Goal: Task Accomplishment & Management: Use online tool/utility

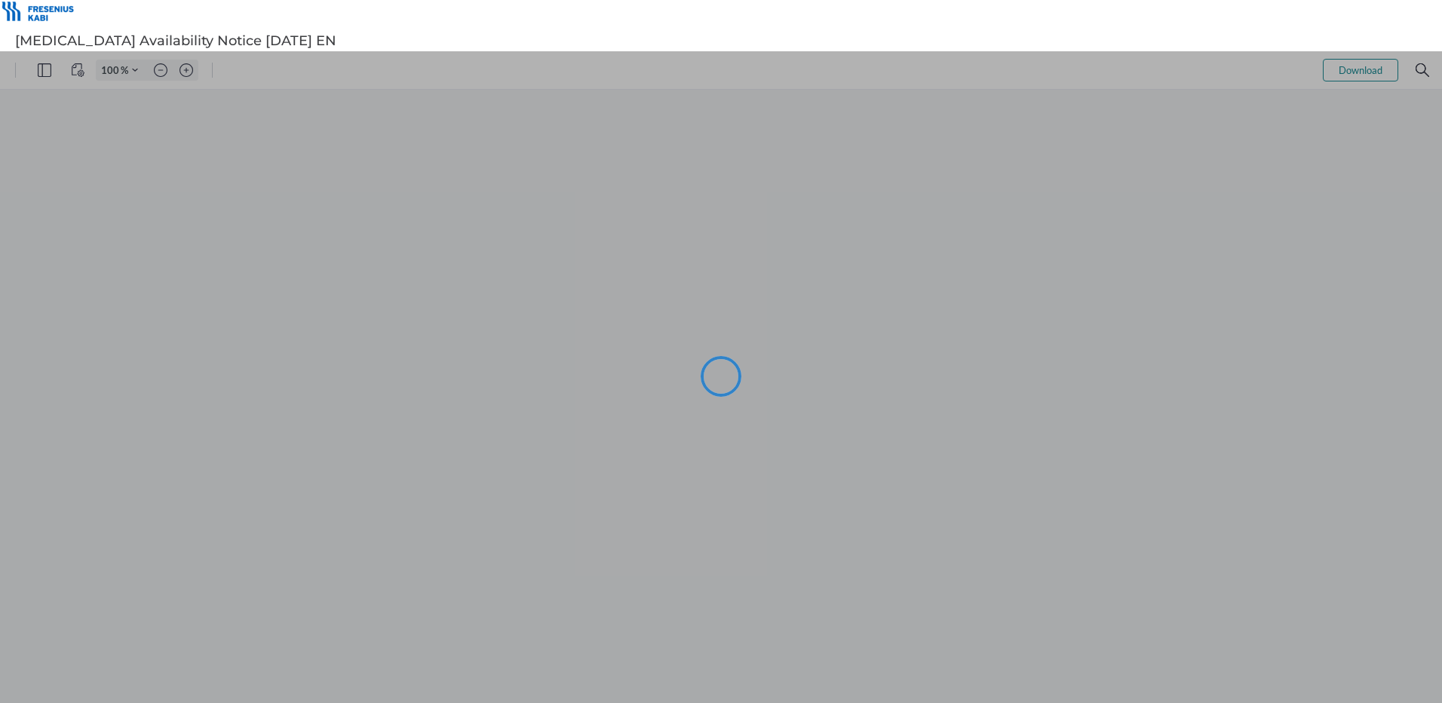
type input "102"
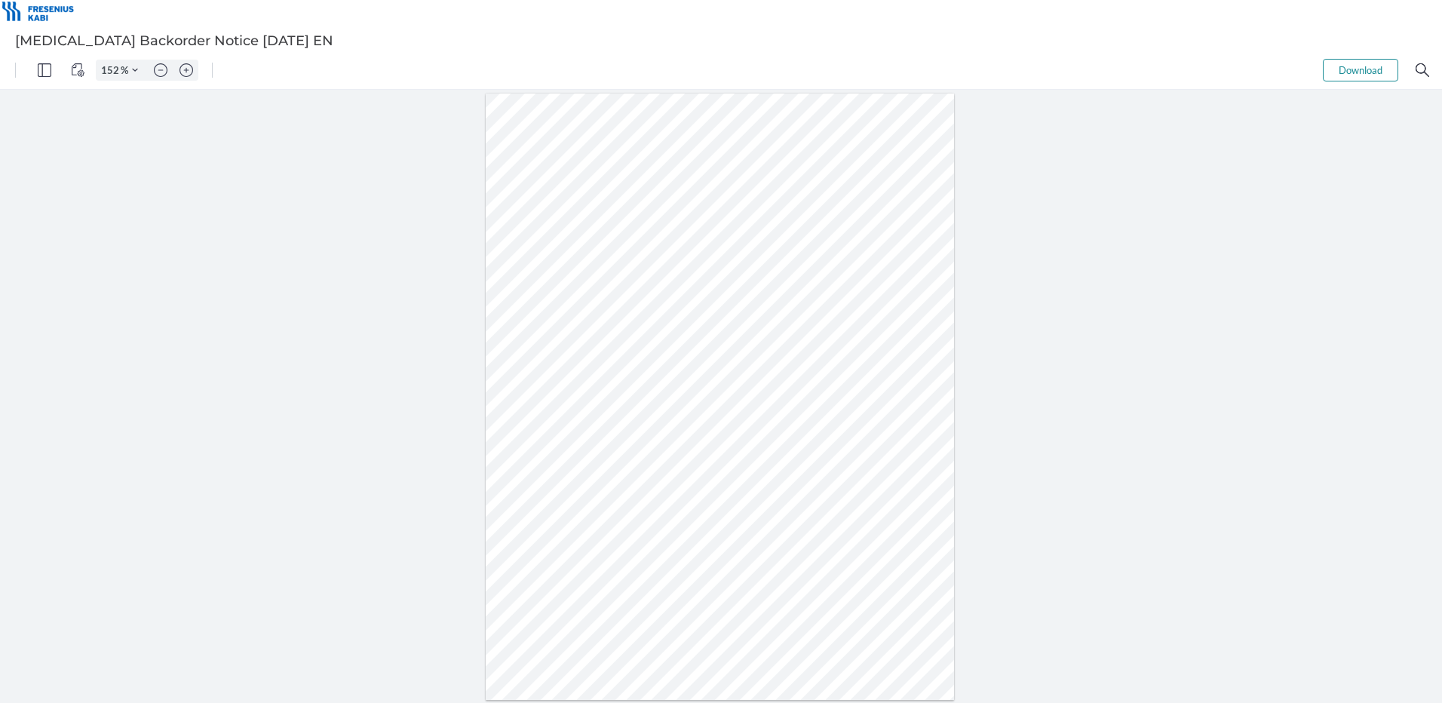
type input "202"
drag, startPoint x: 484, startPoint y: 336, endPoint x: 427, endPoint y: 339, distance: 57.4
click at [427, 339] on div at bounding box center [720, 266] width 931 height 1205
